Goal: Find specific page/section: Find specific page/section

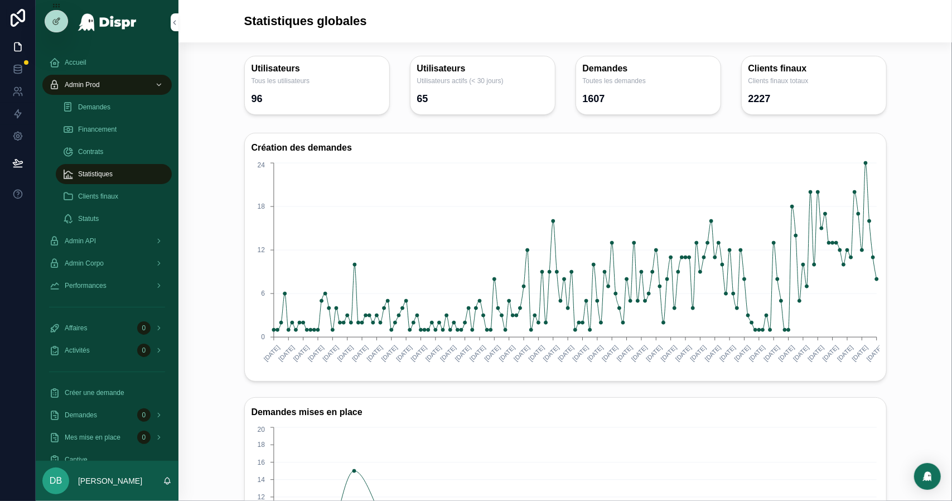
click at [520, 25] on div "Statistiques globales" at bounding box center [565, 21] width 642 height 16
